Goal: Task Accomplishment & Management: Complete application form

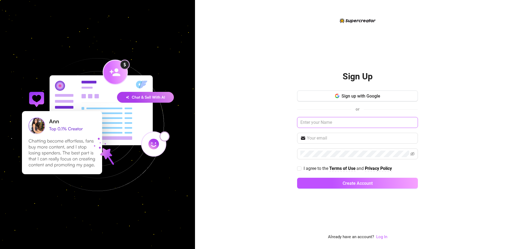
click at [322, 123] on input "text" at bounding box center [357, 122] width 121 height 11
click at [323, 121] on input "text" at bounding box center [357, 122] width 121 height 11
type input "[PERSON_NAME]"
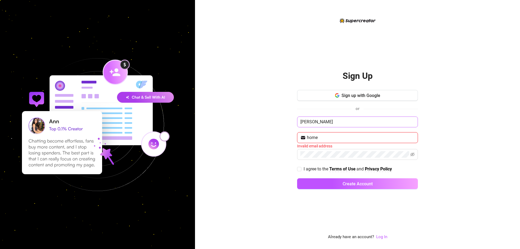
type input "[EMAIL_ADDRESS][DOMAIN_NAME]"
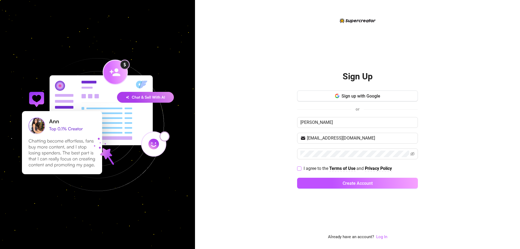
click at [307, 169] on span "I agree to the" at bounding box center [316, 168] width 26 height 5
click at [301, 169] on input "I agree to the Terms of Use and Privacy Policy" at bounding box center [299, 168] width 4 height 4
checkbox input "true"
click at [321, 183] on button "Create Account" at bounding box center [357, 183] width 121 height 11
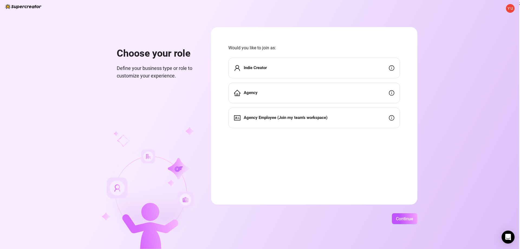
click at [323, 97] on div "Agency" at bounding box center [314, 93] width 172 height 21
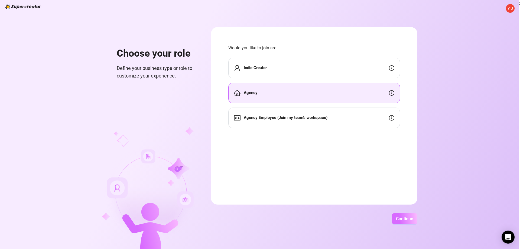
click at [404, 222] on button "Continue" at bounding box center [404, 218] width 25 height 11
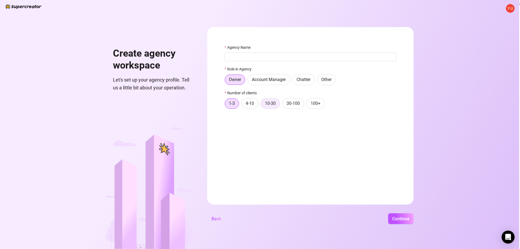
click at [263, 103] on label "10-30" at bounding box center [269, 103] width 19 height 11
click at [262, 105] on input "10-30" at bounding box center [262, 105] width 0 height 0
click at [261, 79] on span "Account Manager" at bounding box center [269, 79] width 34 height 5
click at [249, 81] on input "Account Manager" at bounding box center [249, 81] width 0 height 0
click at [288, 59] on input "Agency Name" at bounding box center [310, 56] width 172 height 9
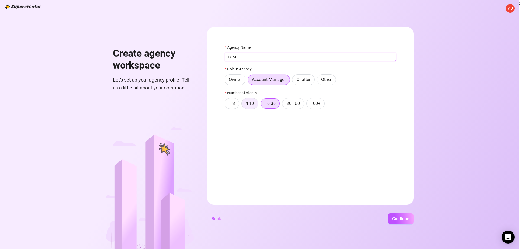
type input "LGM"
click at [257, 107] on label "4-10" at bounding box center [249, 103] width 17 height 11
click at [243, 105] on input "4-10" at bounding box center [243, 105] width 0 height 0
click at [398, 224] on div "Y U Create agency workspace Let's set up your agency profile. Tell us a little …" at bounding box center [259, 124] width 519 height 249
click at [396, 217] on span "Continue" at bounding box center [400, 218] width 17 height 5
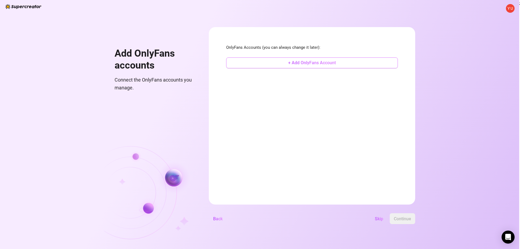
click at [308, 65] on span "+ Add OnlyFans Account" at bounding box center [312, 62] width 48 height 5
